Goal: Information Seeking & Learning: Learn about a topic

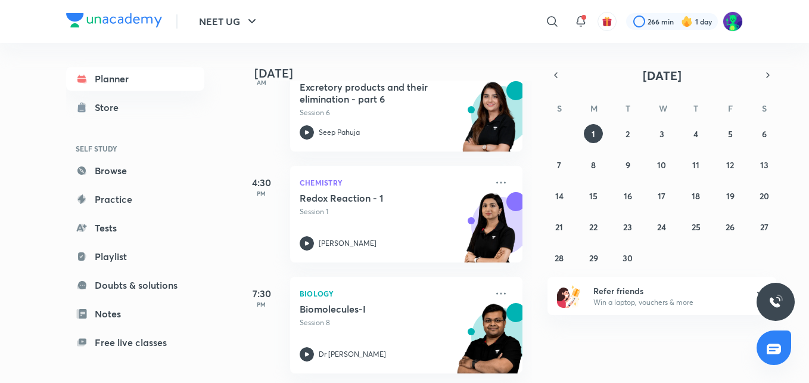
scroll to position [326, 0]
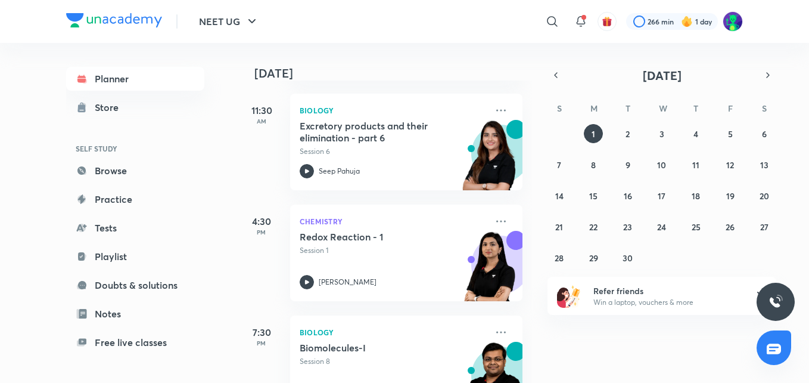
scroll to position [279, 0]
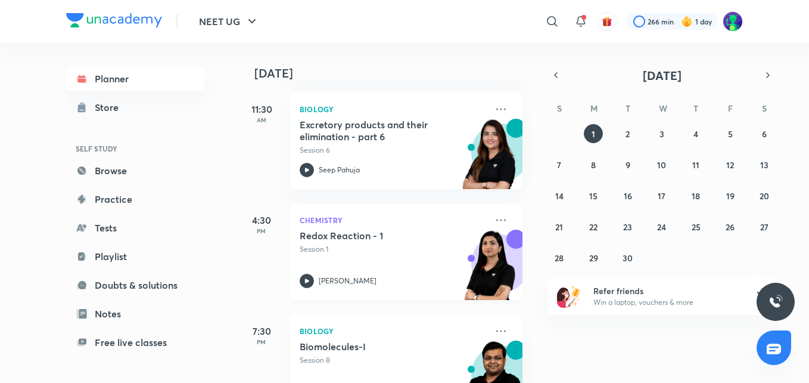
click at [341, 232] on h5 "Redox Reaction - 1" at bounding box center [374, 235] width 148 height 12
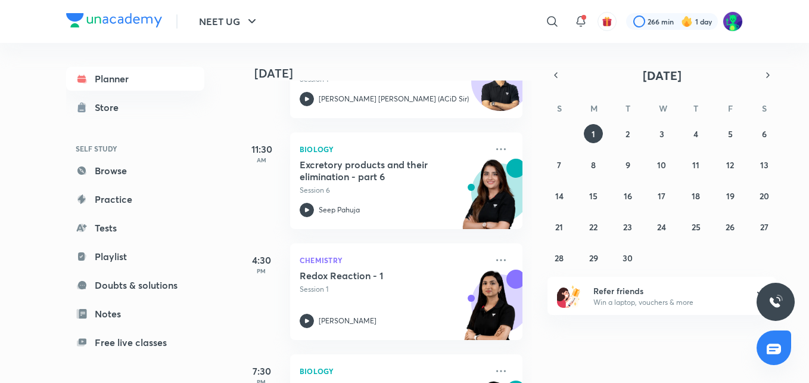
scroll to position [326, 0]
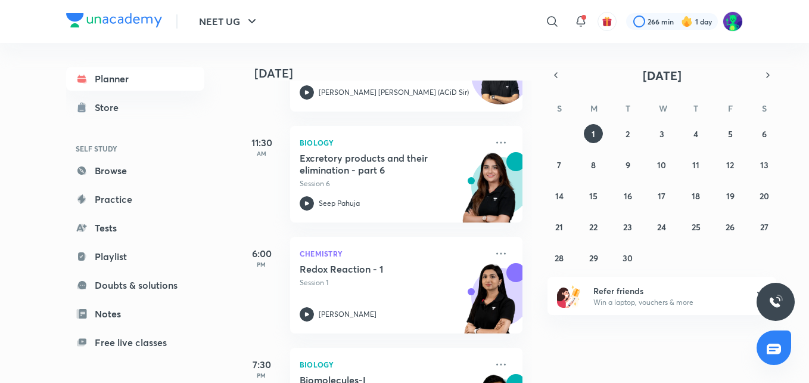
scroll to position [260, 0]
